Goal: Task Accomplishment & Management: Manage account settings

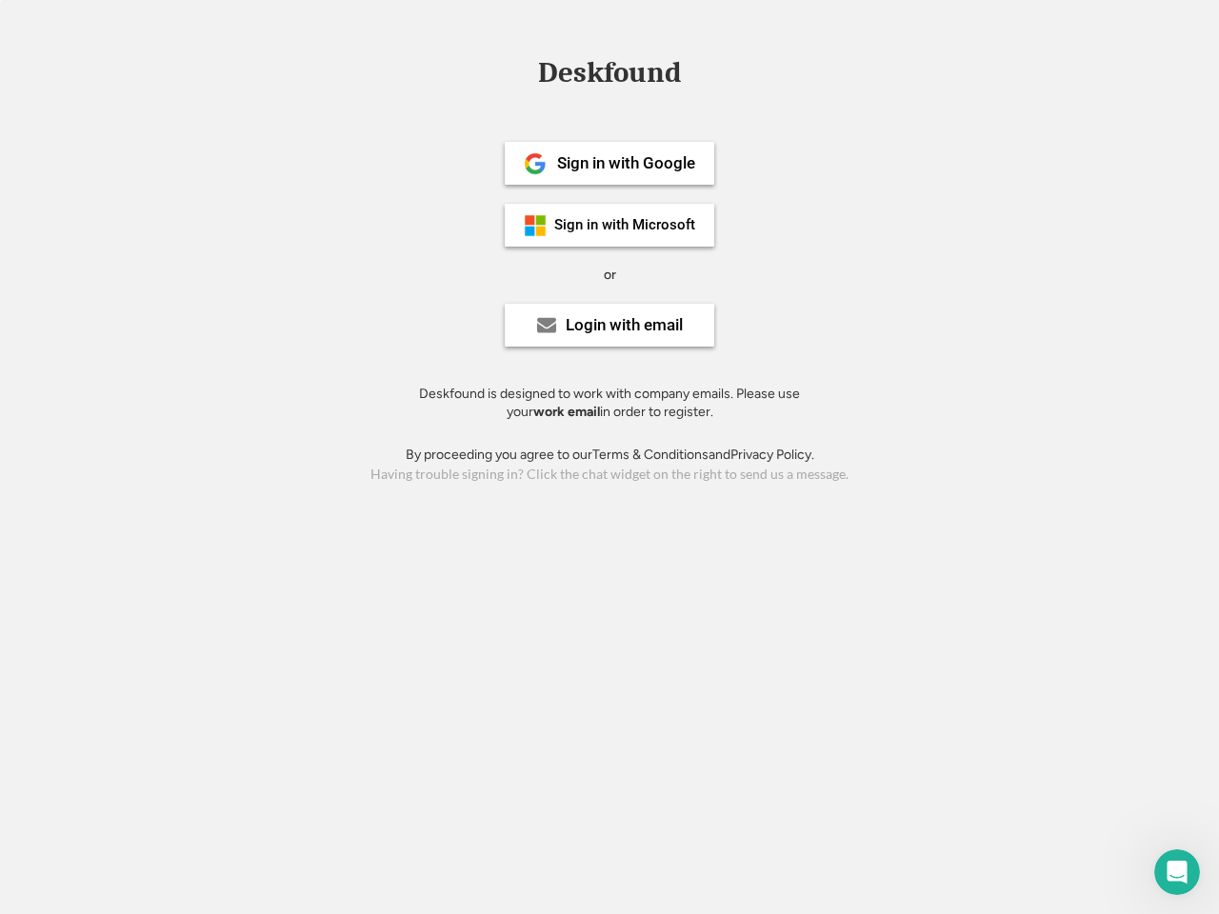
click at [609, 272] on div "or" at bounding box center [610, 275] width 12 height 19
click at [609, 76] on div "Deskfound" at bounding box center [609, 73] width 162 height 30
click at [522, 72] on div "Deskfound" at bounding box center [609, 76] width 1219 height 36
click at [609, 76] on div "Deskfound" at bounding box center [609, 73] width 162 height 30
click at [609, 274] on div "or" at bounding box center [610, 275] width 12 height 19
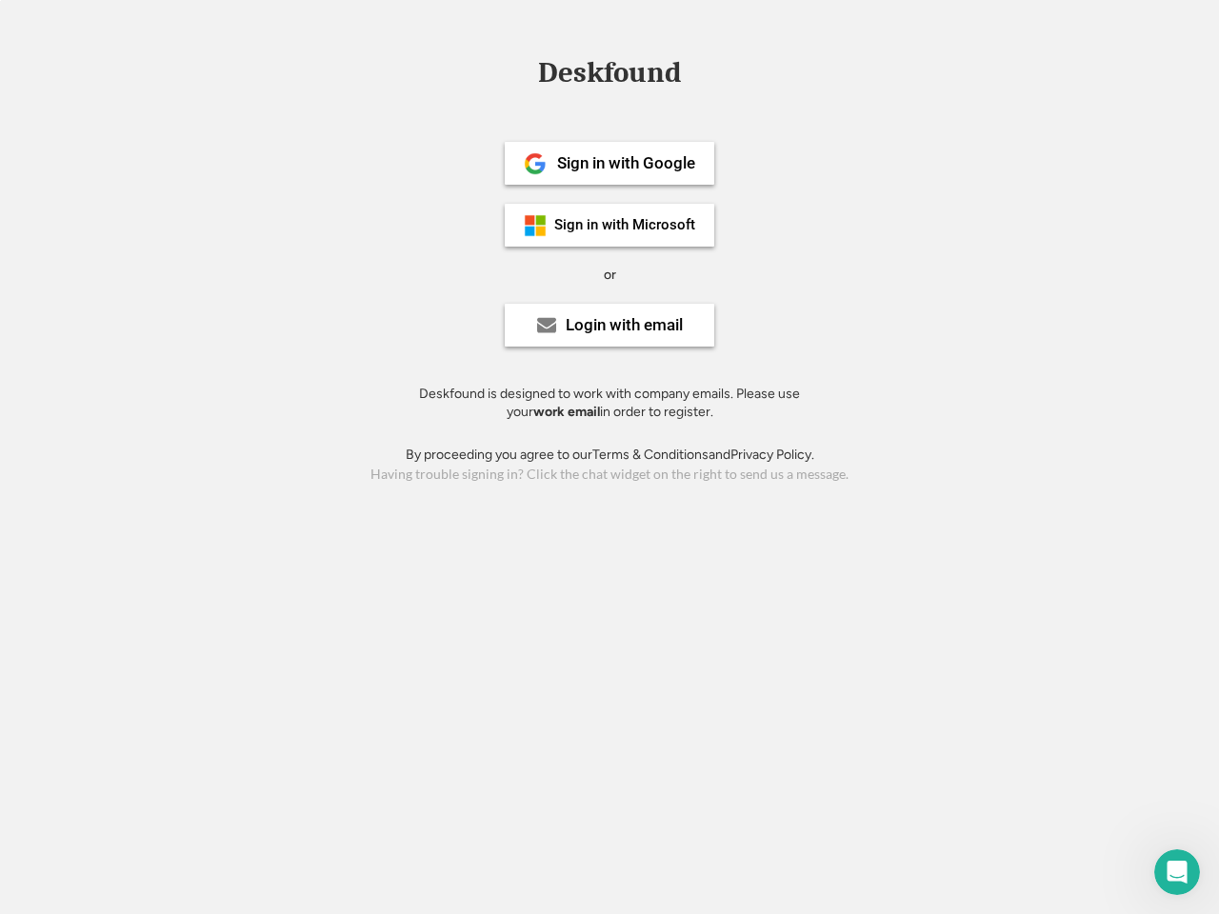
click at [609, 163] on div "Sign in with Google" at bounding box center [626, 163] width 138 height 16
click at [626, 163] on div "Sign in with Google" at bounding box center [626, 163] width 138 height 16
click at [535, 164] on img at bounding box center [535, 163] width 23 height 23
click at [609, 225] on div "Sign in with Microsoft" at bounding box center [624, 225] width 141 height 14
click at [626, 225] on div "Sign in with Microsoft" at bounding box center [624, 225] width 141 height 14
